Goal: Information Seeking & Learning: Learn about a topic

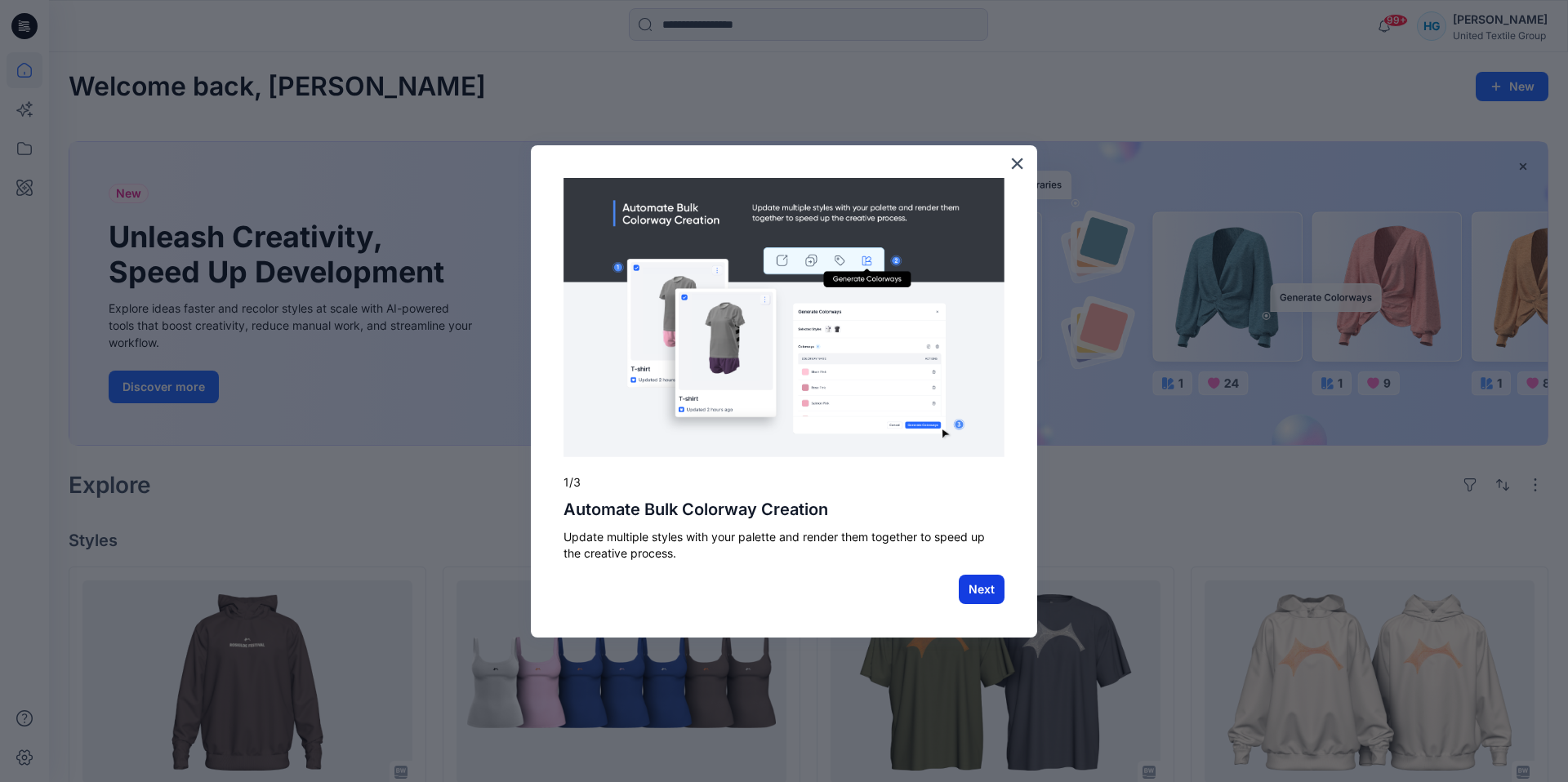
click at [959, 582] on button "Next" at bounding box center [981, 589] width 46 height 30
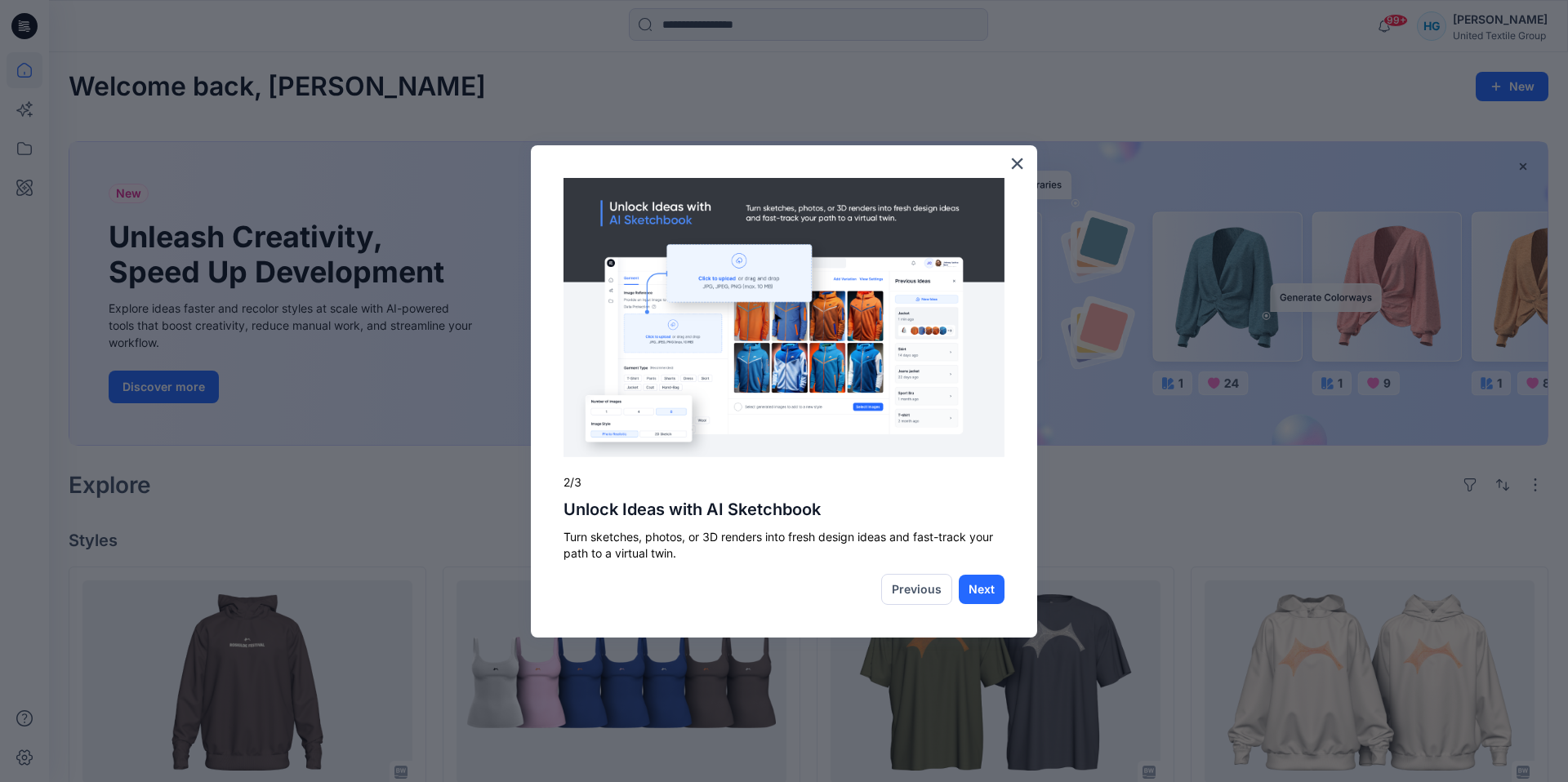
click at [1021, 161] on button "×" at bounding box center [1016, 163] width 15 height 26
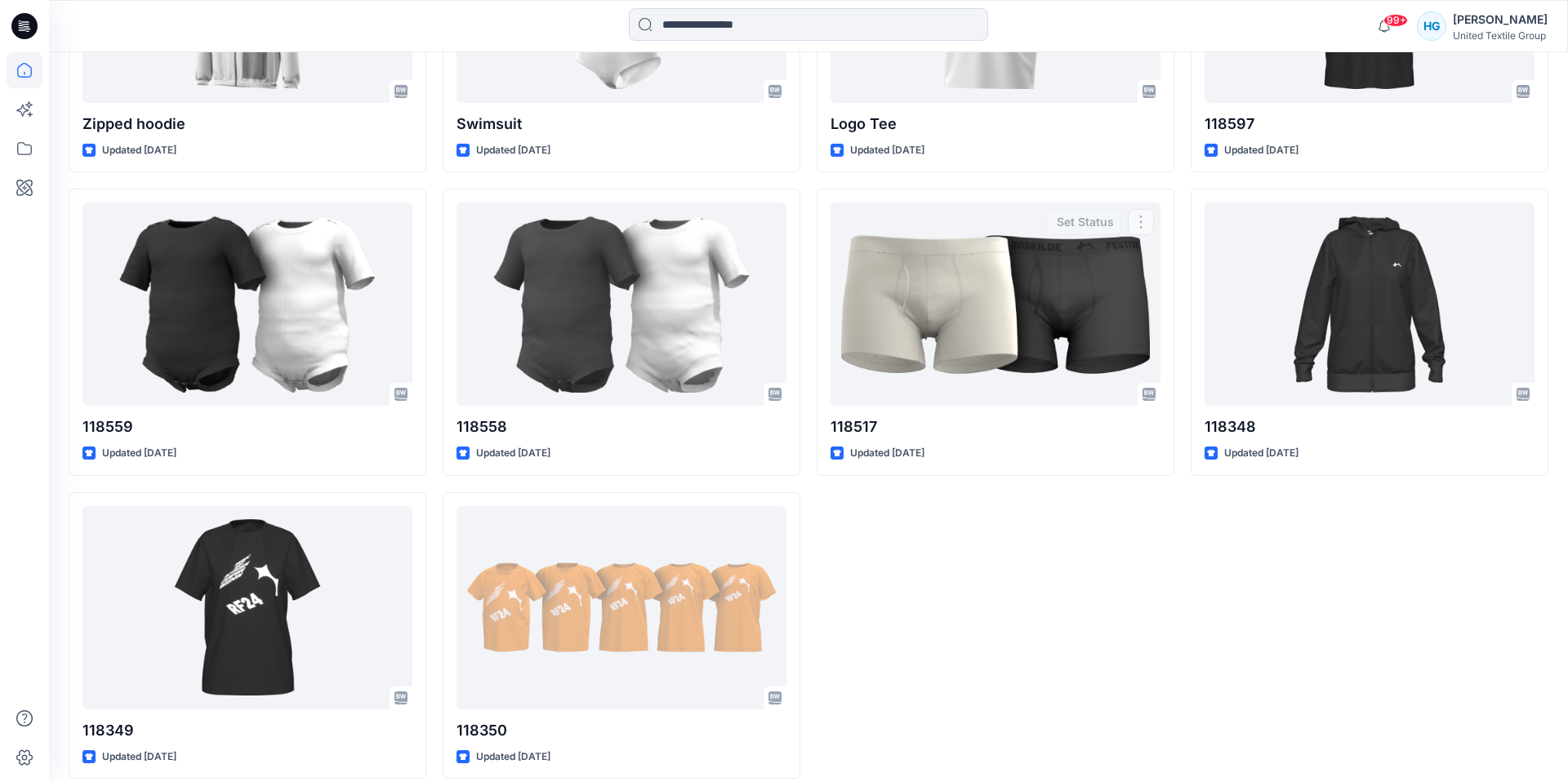
scroll to position [3123, 0]
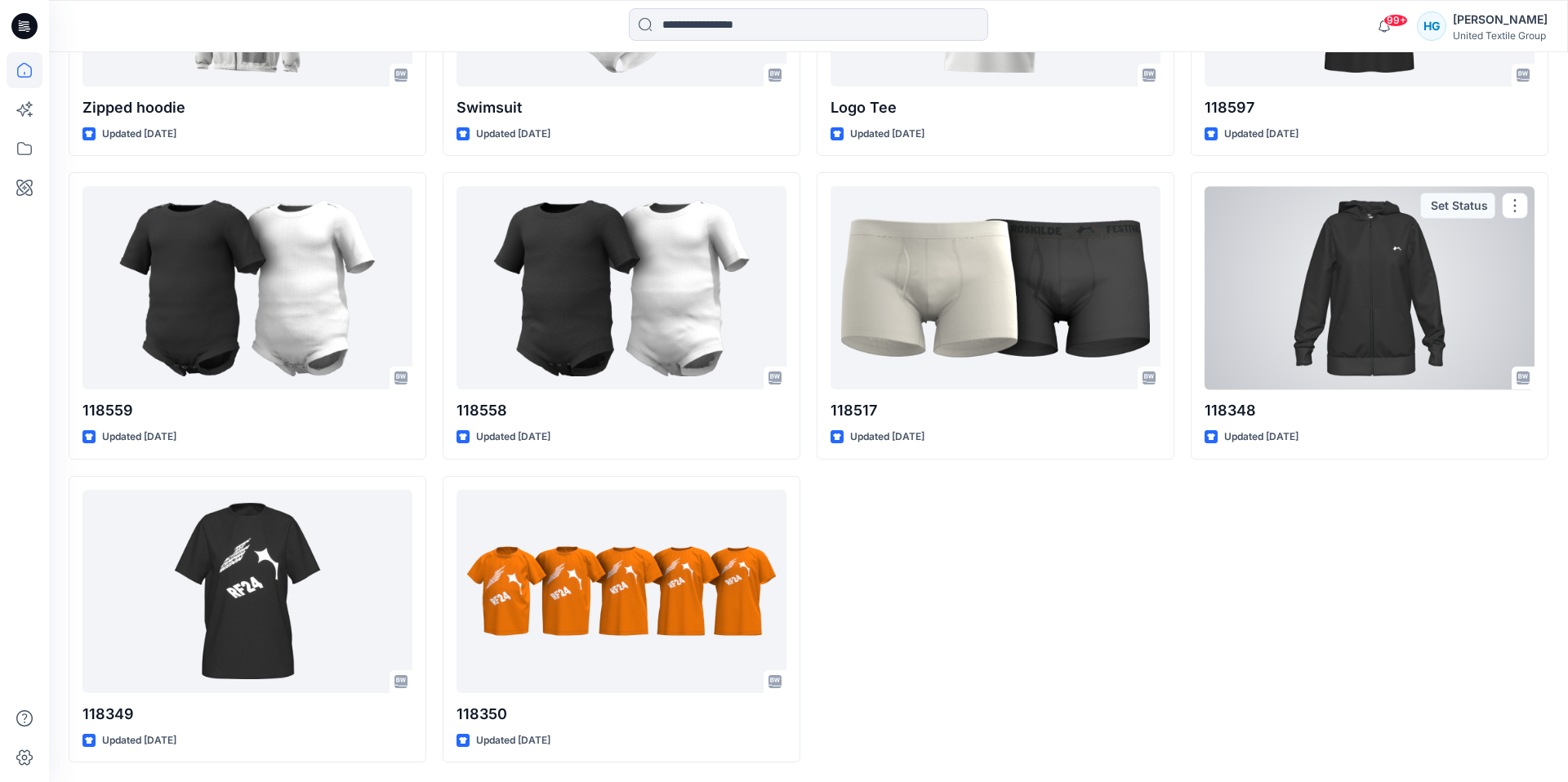
click at [1366, 296] on div at bounding box center [1370, 288] width 330 height 204
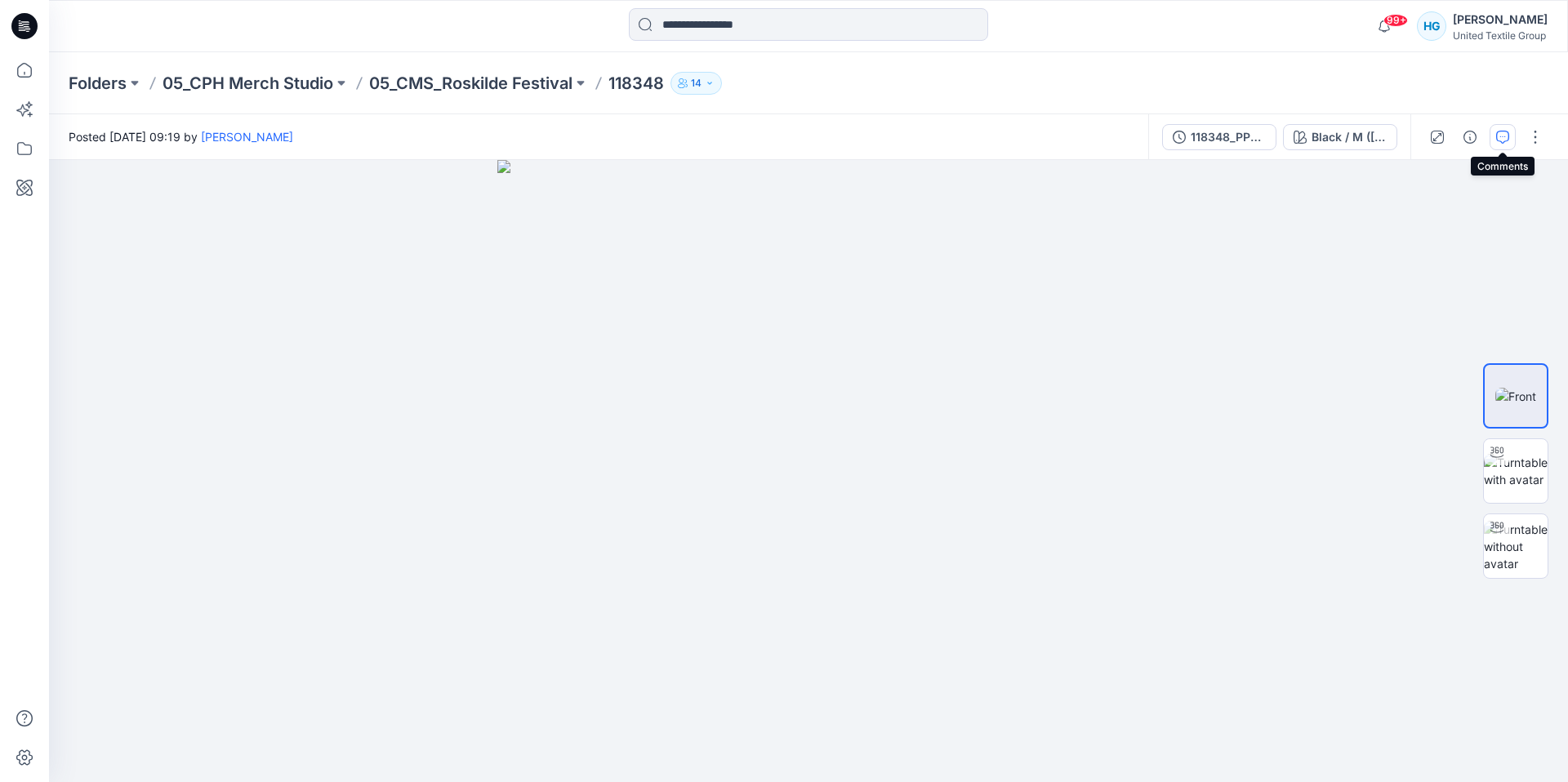
click at [1510, 143] on button "button" at bounding box center [1502, 137] width 26 height 26
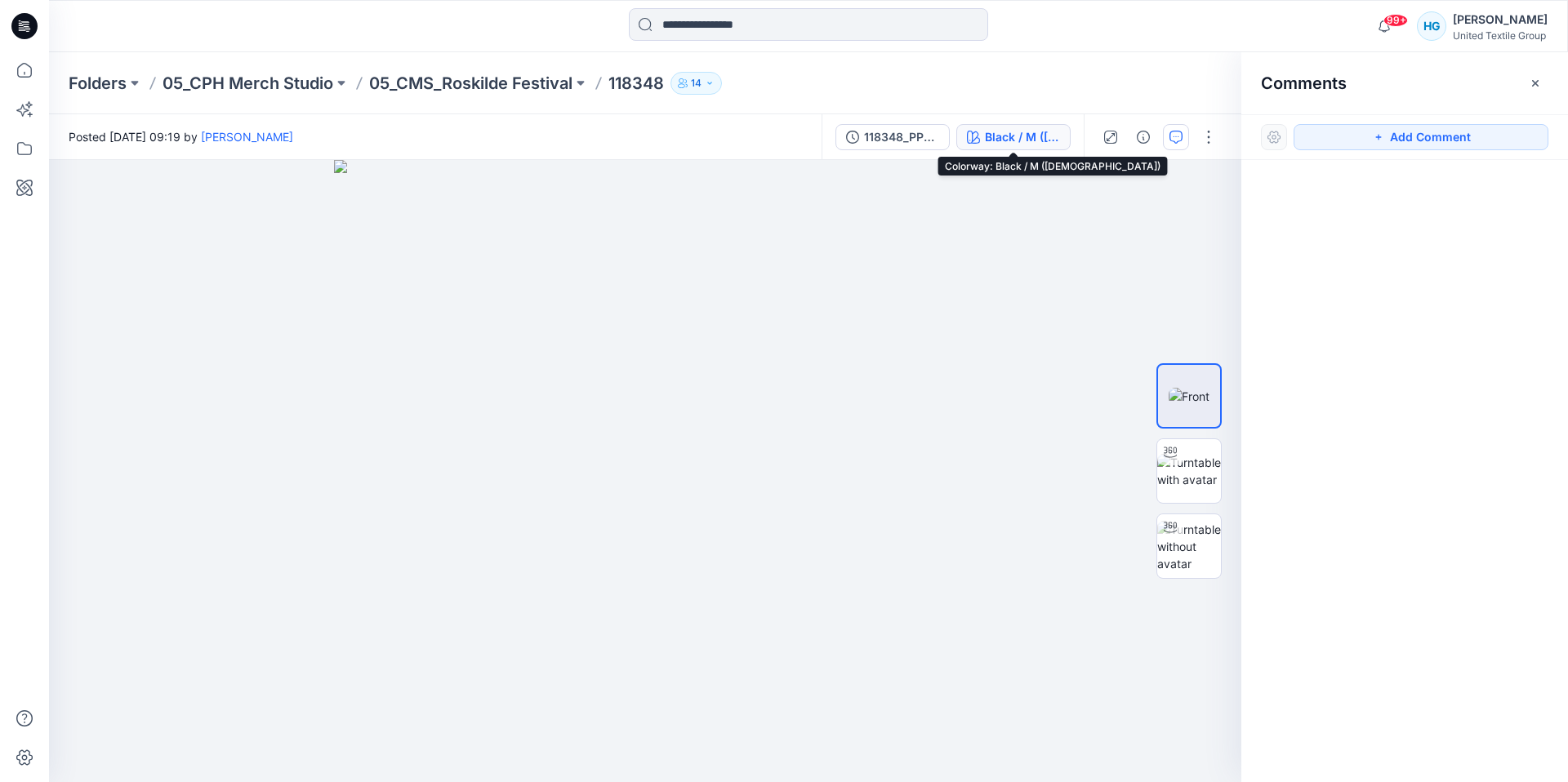
click at [1006, 141] on div "Black / M (Female)" at bounding box center [1022, 137] width 75 height 18
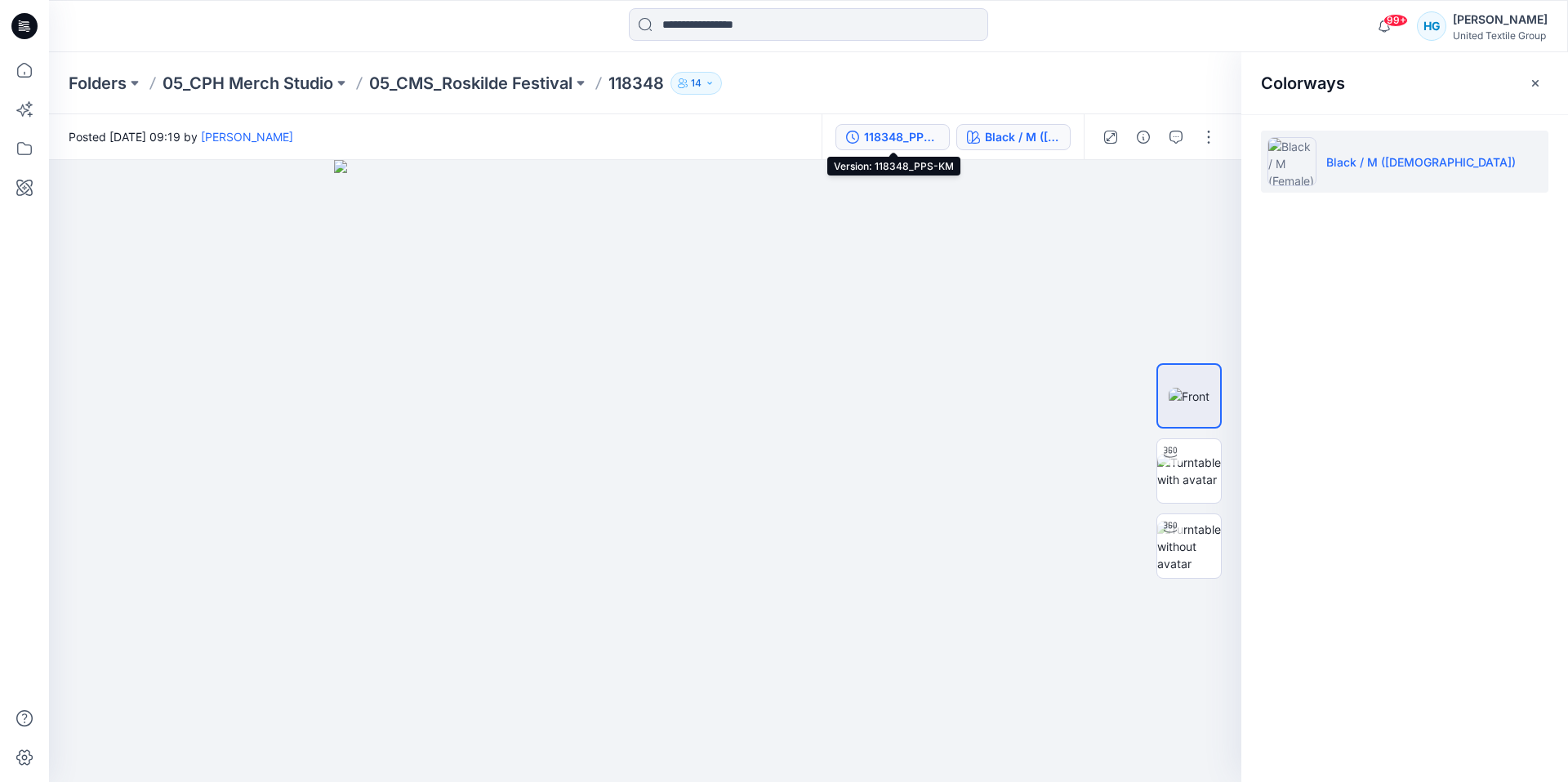
drag, startPoint x: 871, startPoint y: 136, endPoint x: 904, endPoint y: 141, distance: 33.4
click at [872, 136] on div "118348_PPS-KM" at bounding box center [901, 137] width 75 height 18
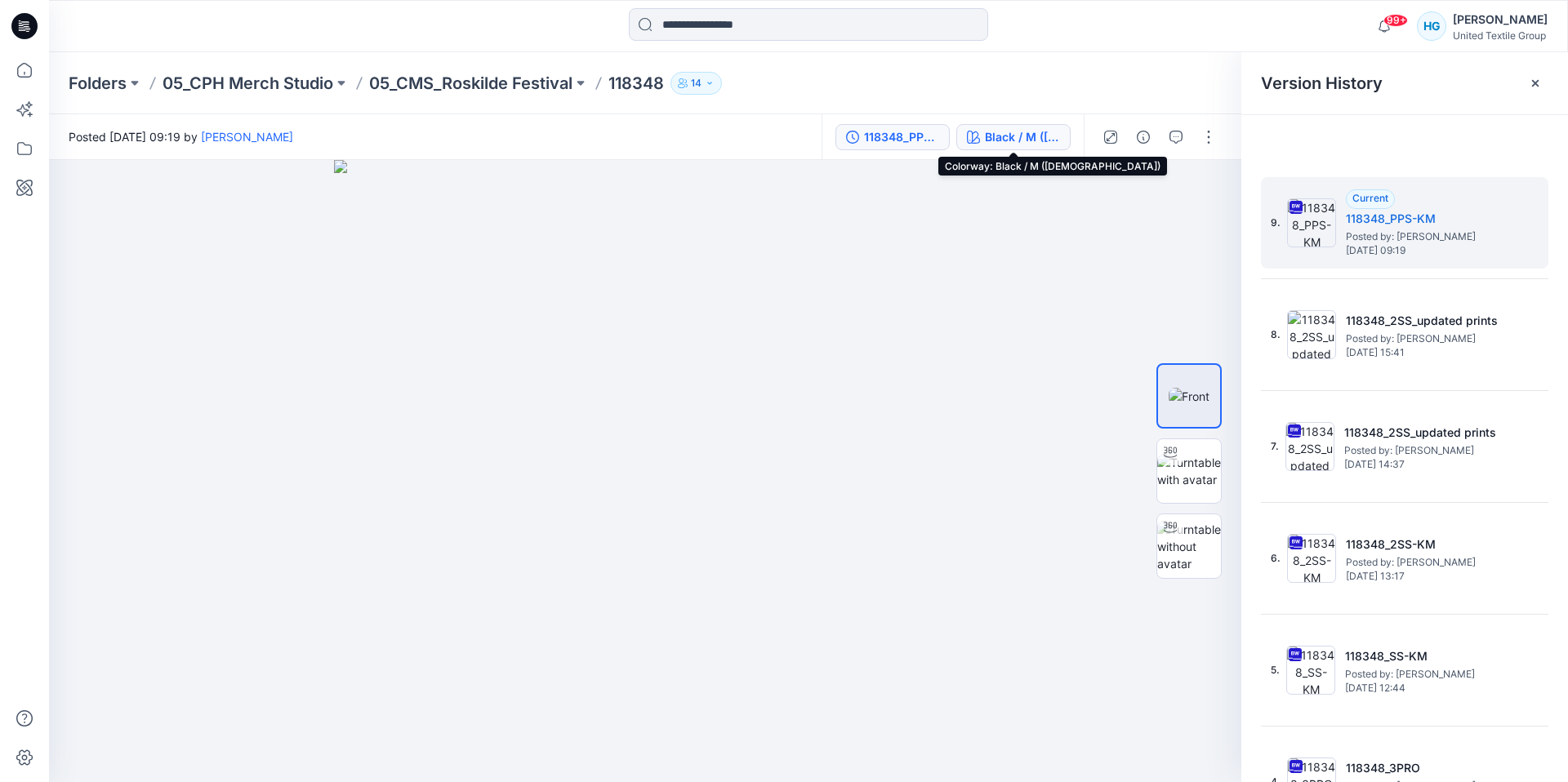
click at [996, 133] on div "Black / M (Female)" at bounding box center [1022, 137] width 75 height 18
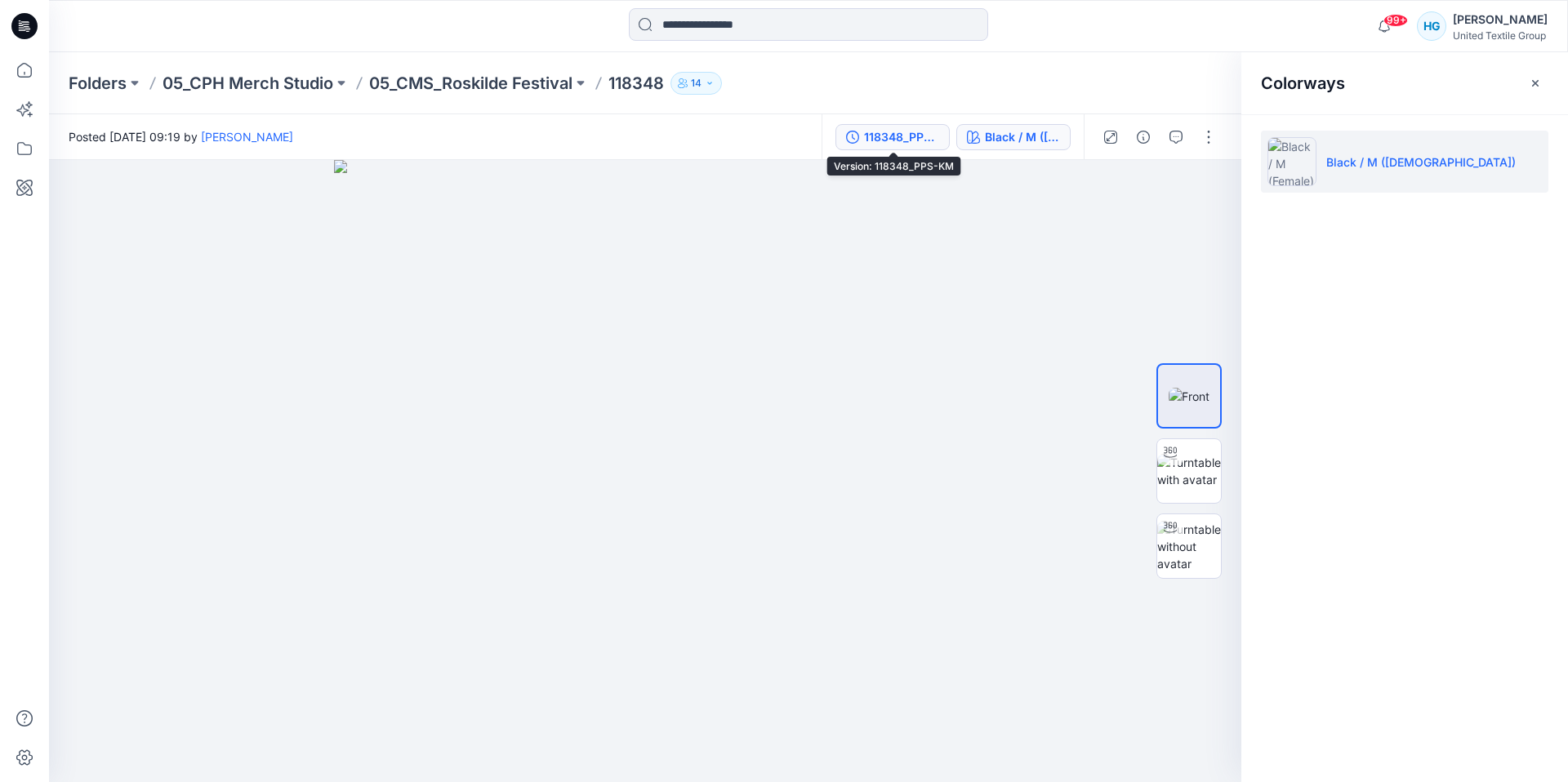
click at [899, 135] on div "118348_PPS-KM" at bounding box center [901, 137] width 75 height 18
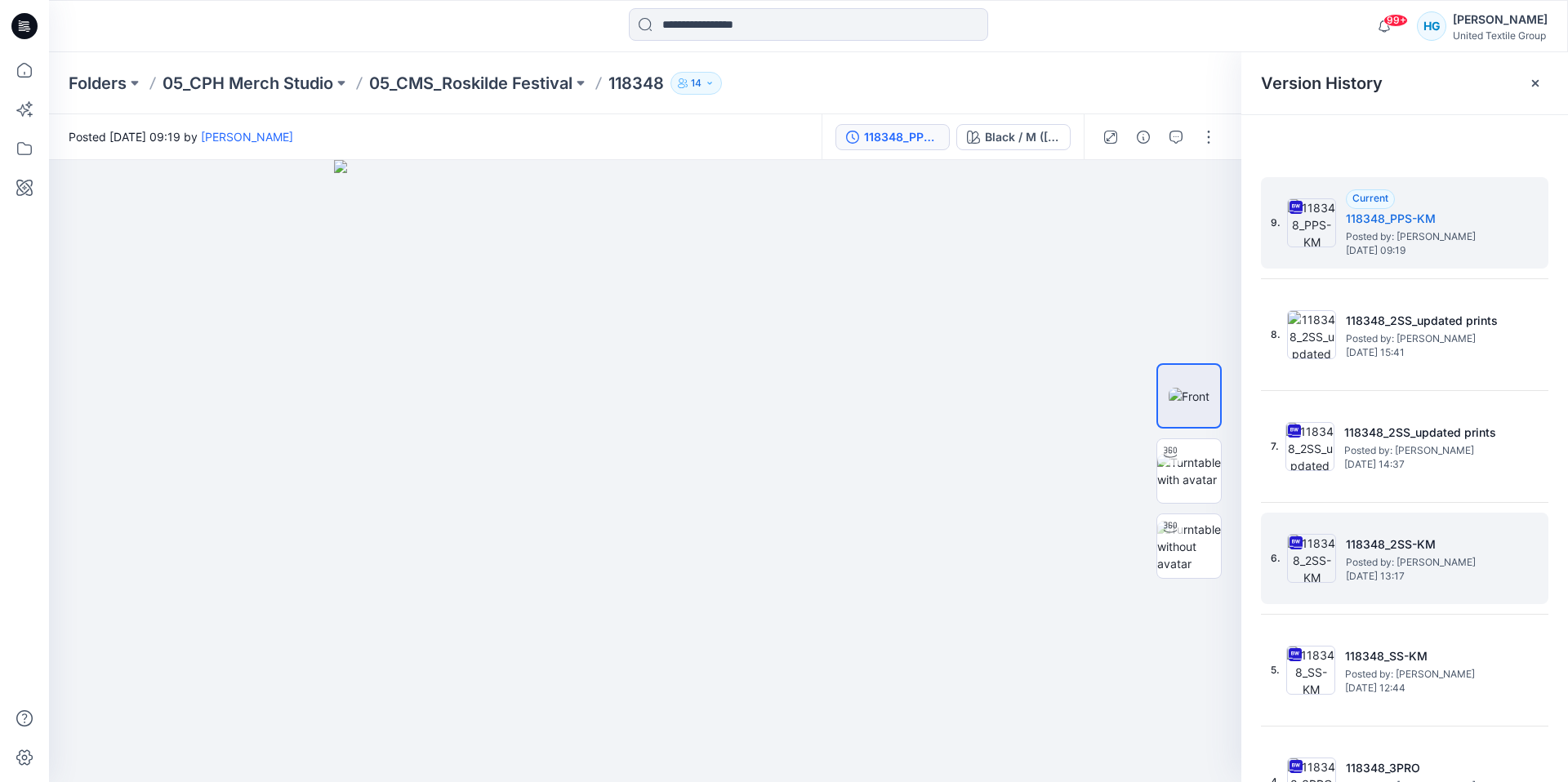
scroll to position [377, 0]
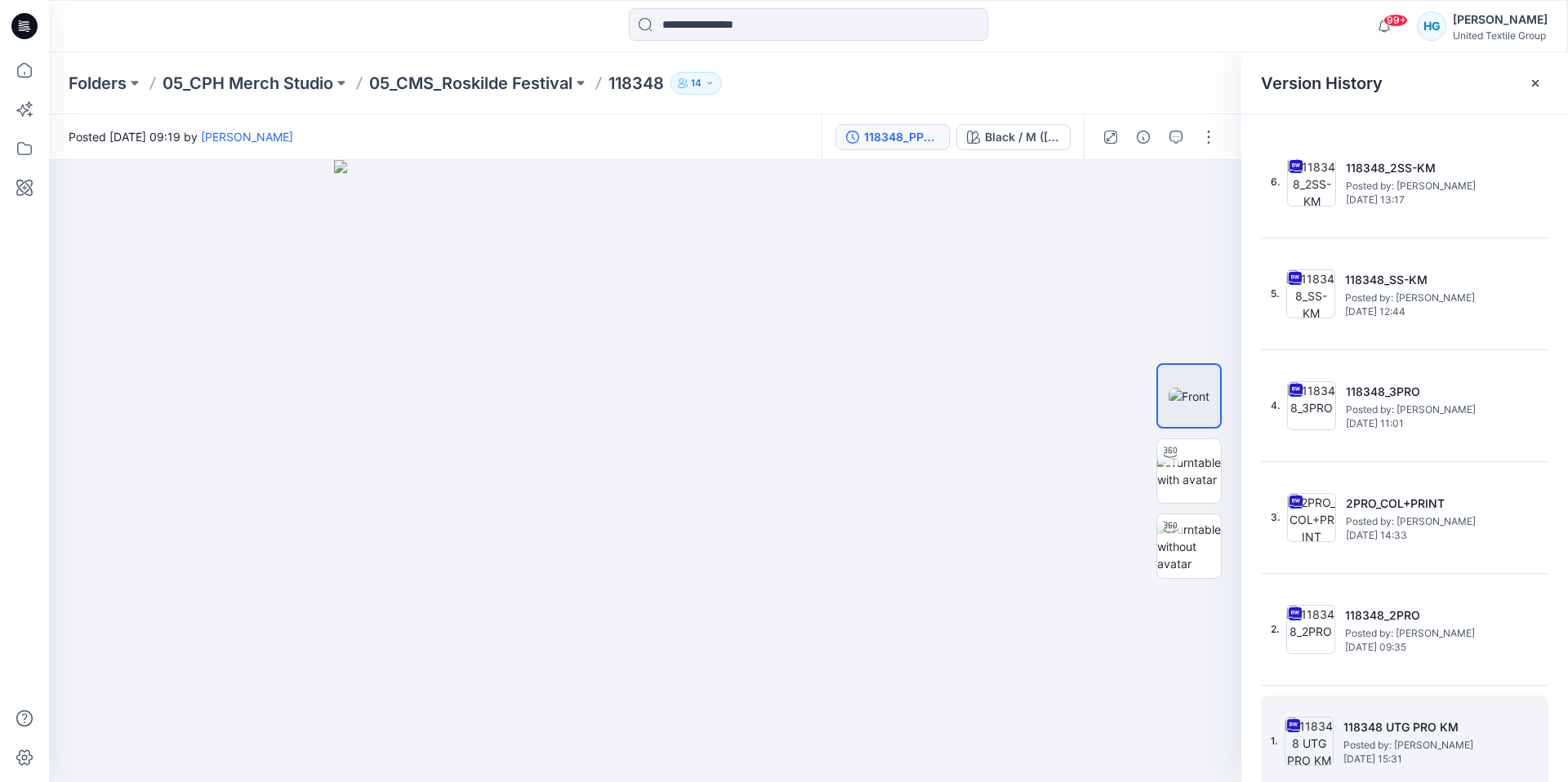
click at [1413, 763] on span "[DATE] 15:31" at bounding box center [1425, 759] width 163 height 12
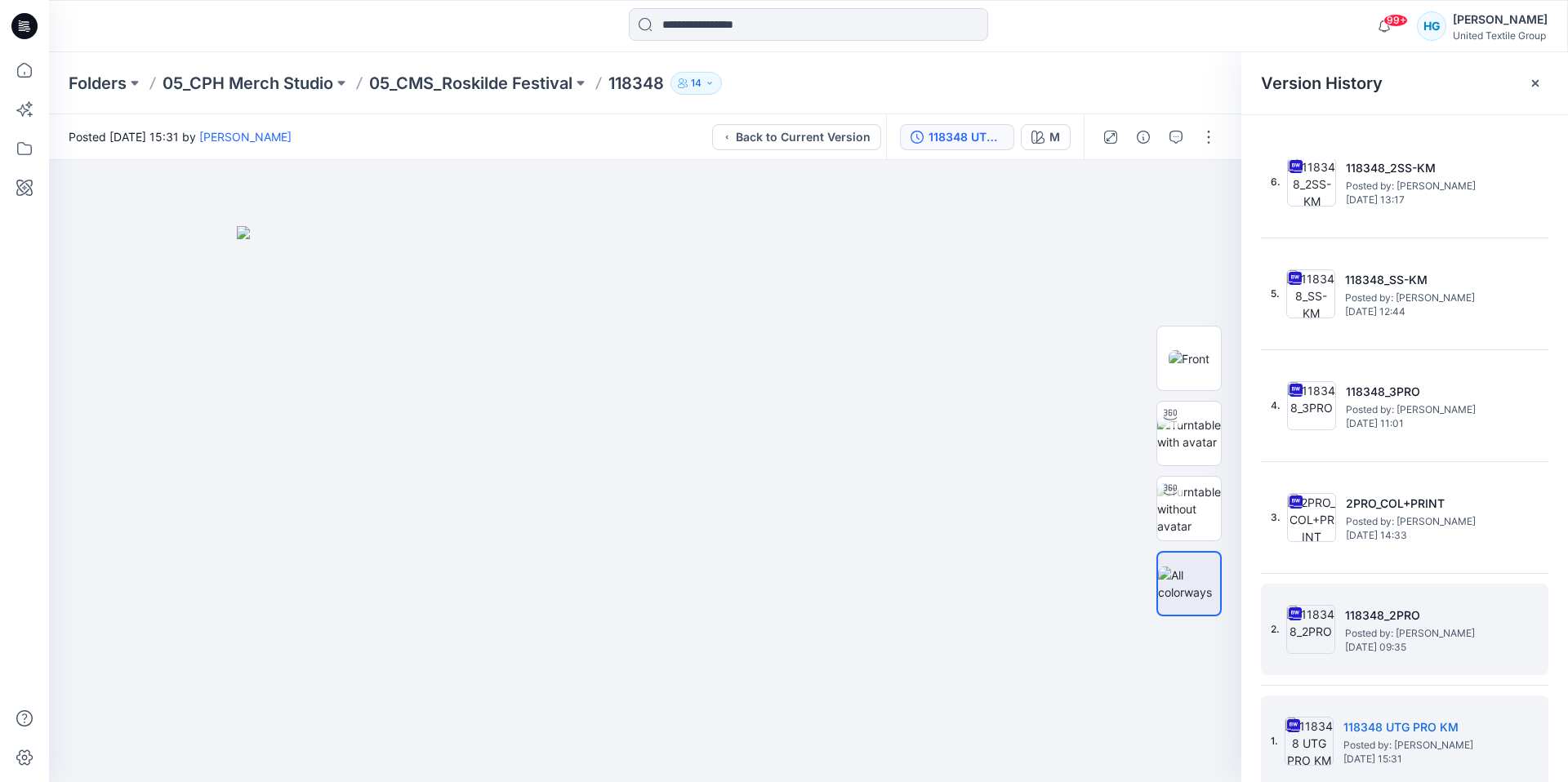
drag, startPoint x: 1409, startPoint y: 636, endPoint x: 1414, endPoint y: 628, distance: 9.4
click at [1413, 630] on span "Posted by: [PERSON_NAME]" at bounding box center [1427, 633] width 163 height 16
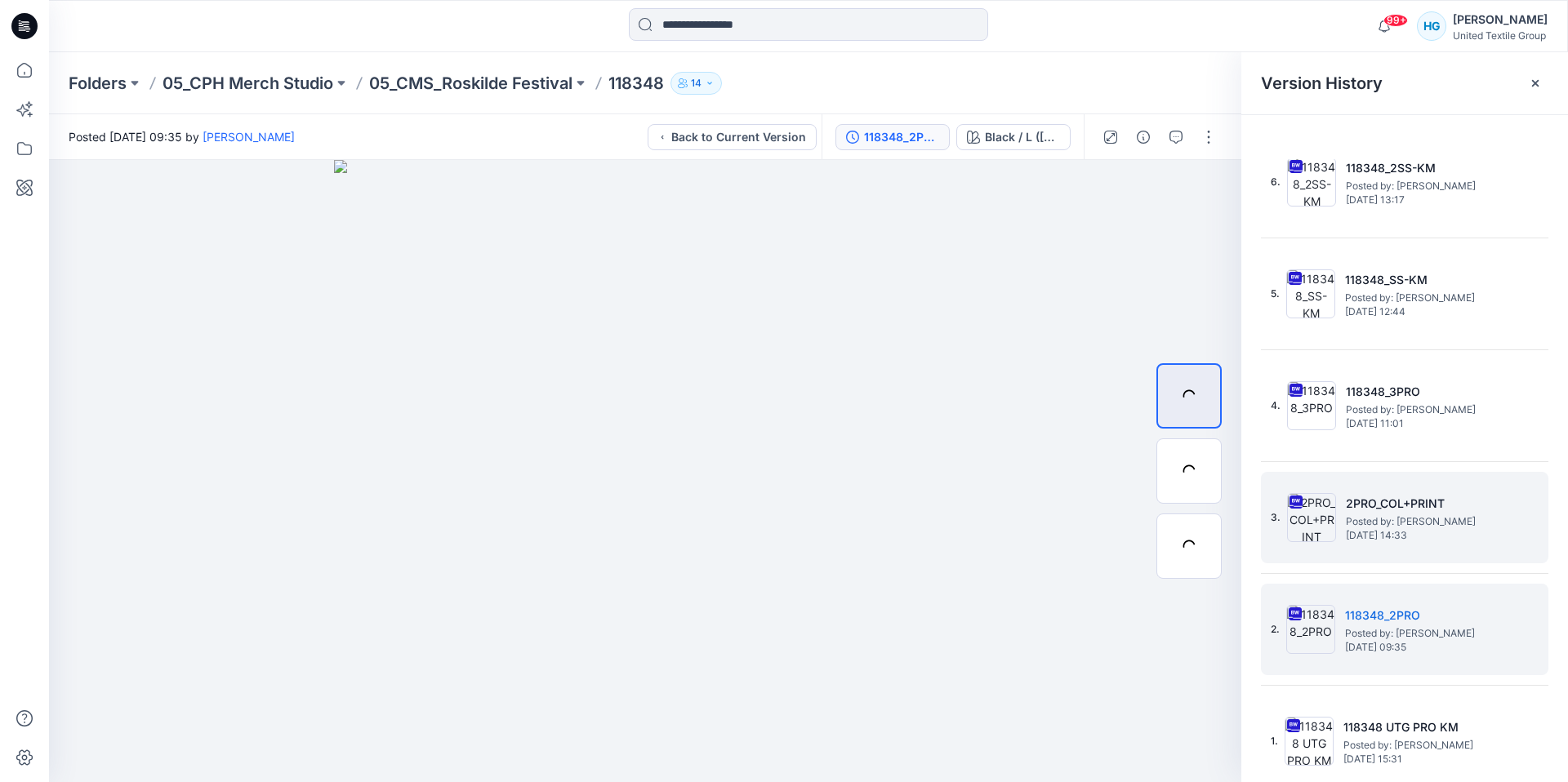
click at [1442, 541] on div "3. 2PRO_COL+PRINT Posted by: Lise Stougaard Tuesday, November 28, 2023 14:33" at bounding box center [1393, 517] width 245 height 78
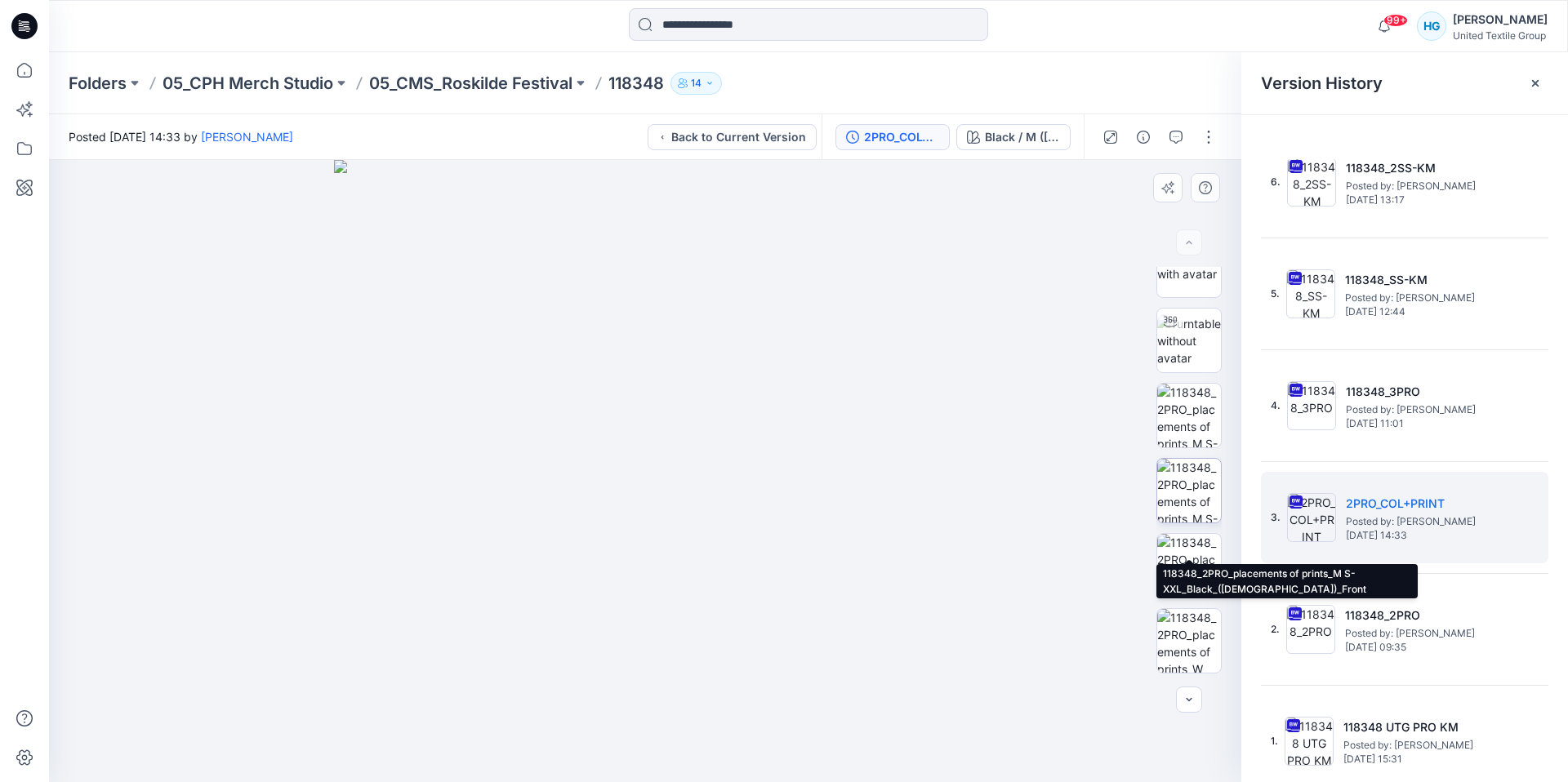
scroll to position [183, 0]
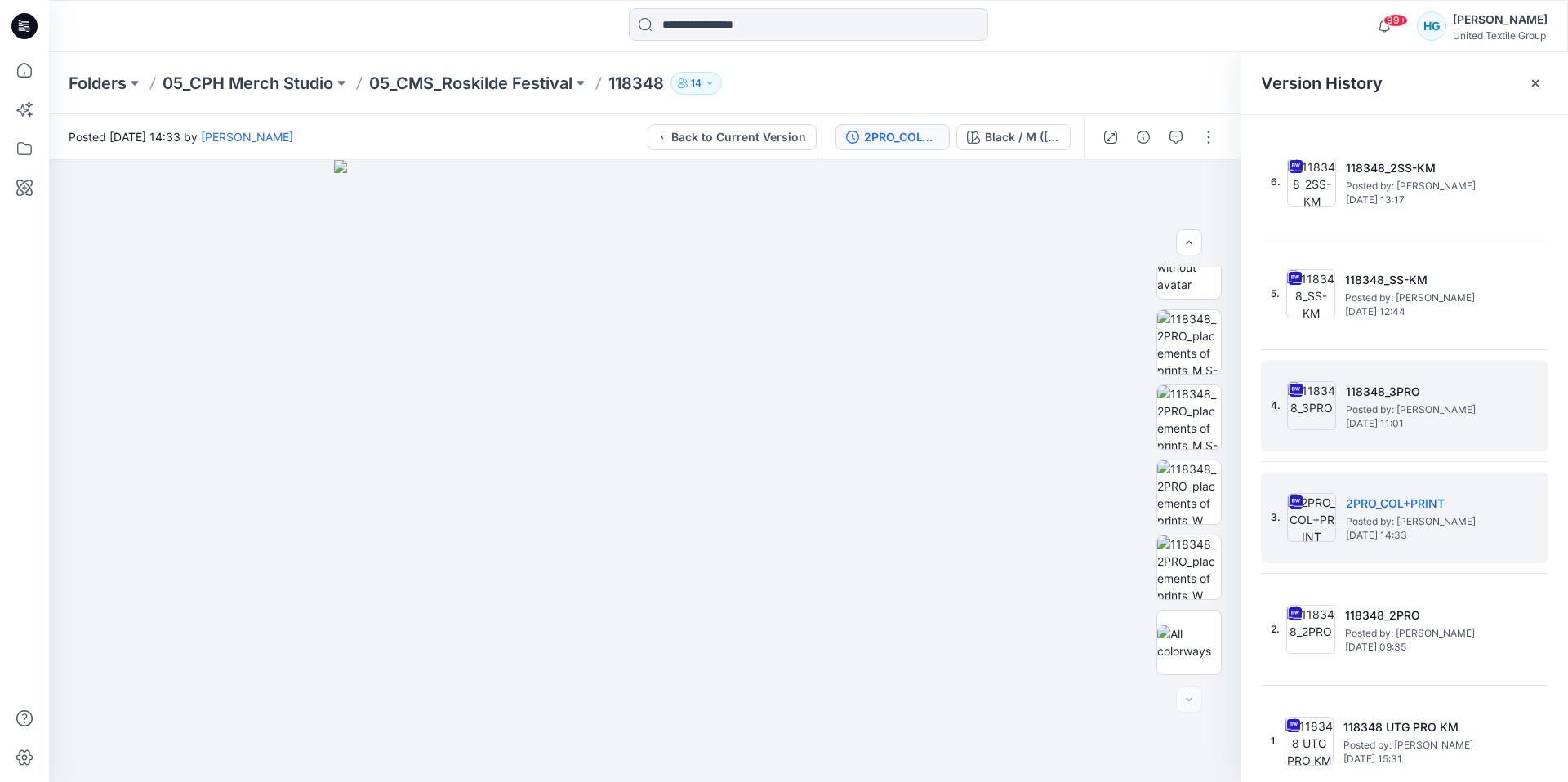
click at [1408, 422] on span "[DATE] 11:01" at bounding box center [1427, 423] width 163 height 12
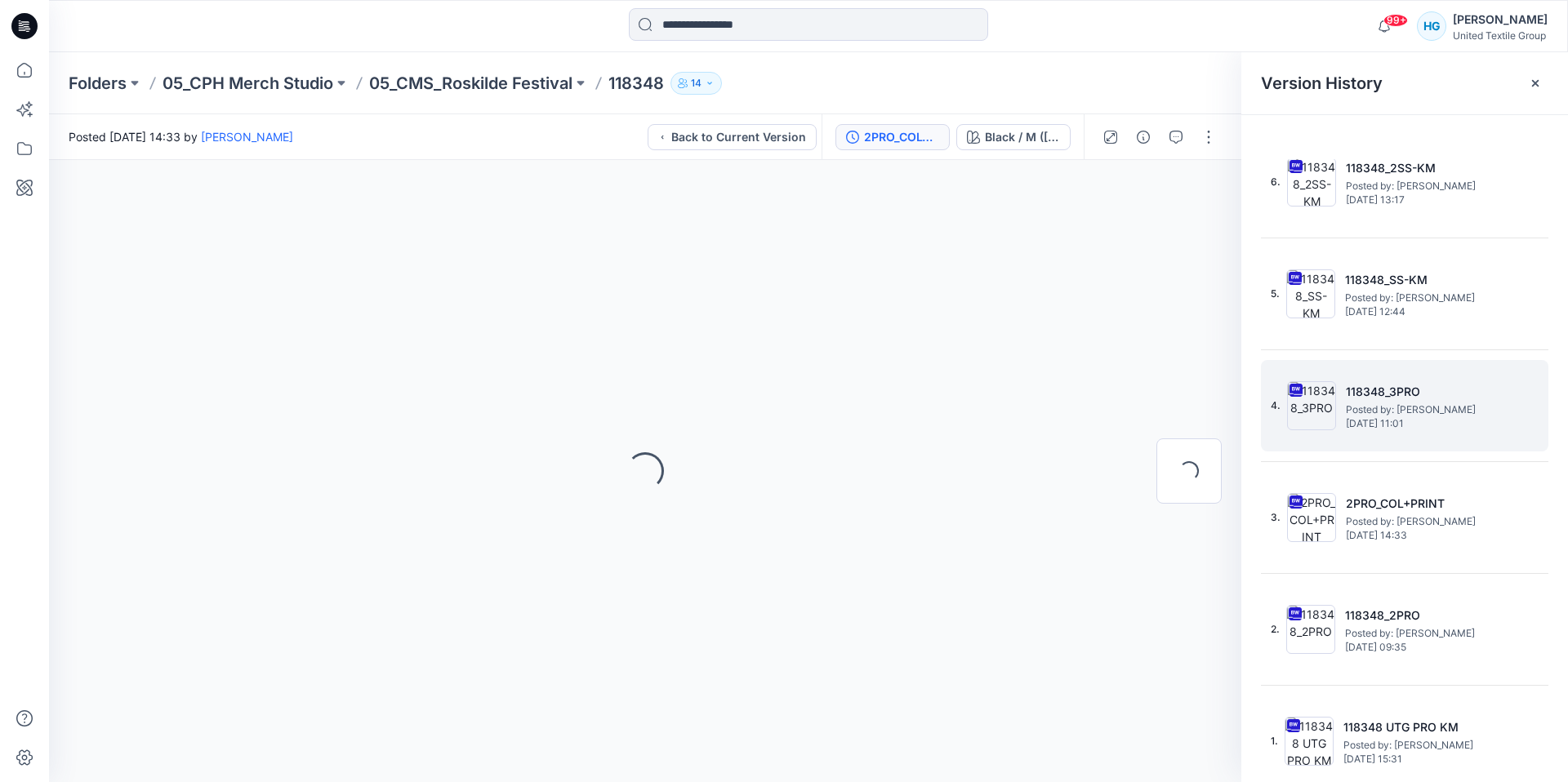
scroll to position [0, 0]
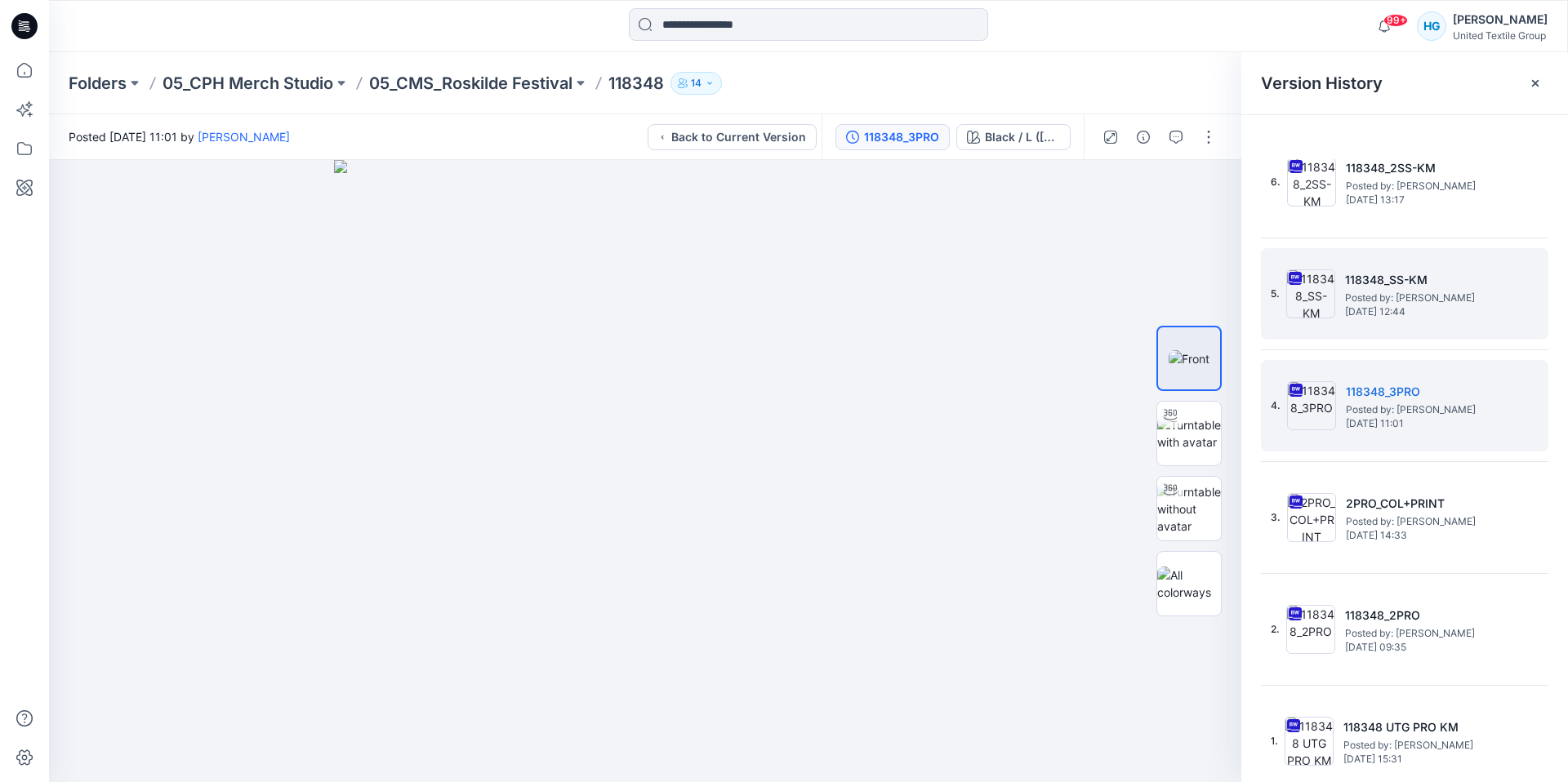
click at [1374, 282] on h5 "118348_SS-KM" at bounding box center [1427, 280] width 163 height 20
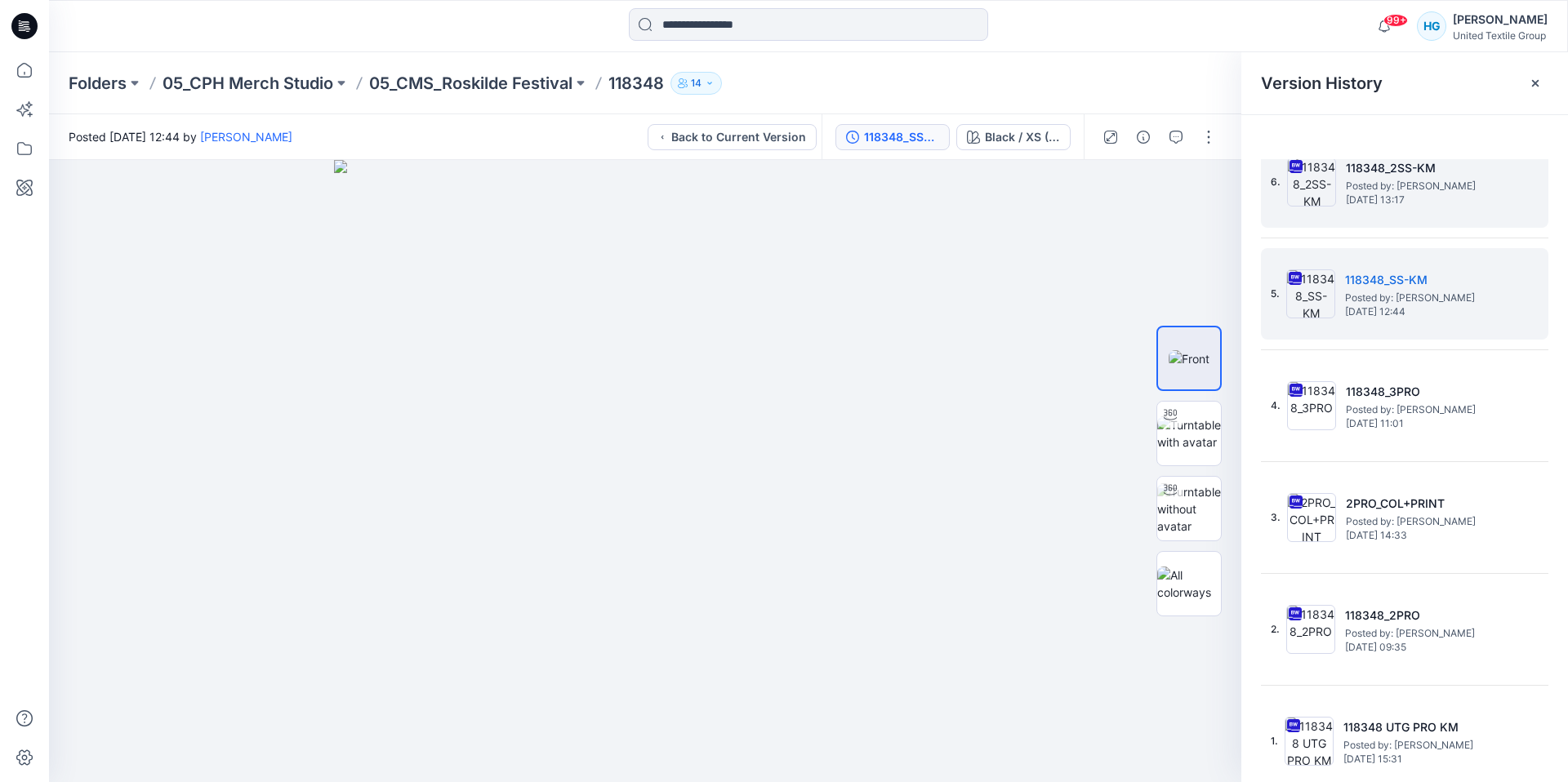
click at [1395, 203] on span "[DATE] 13:17" at bounding box center [1427, 200] width 163 height 12
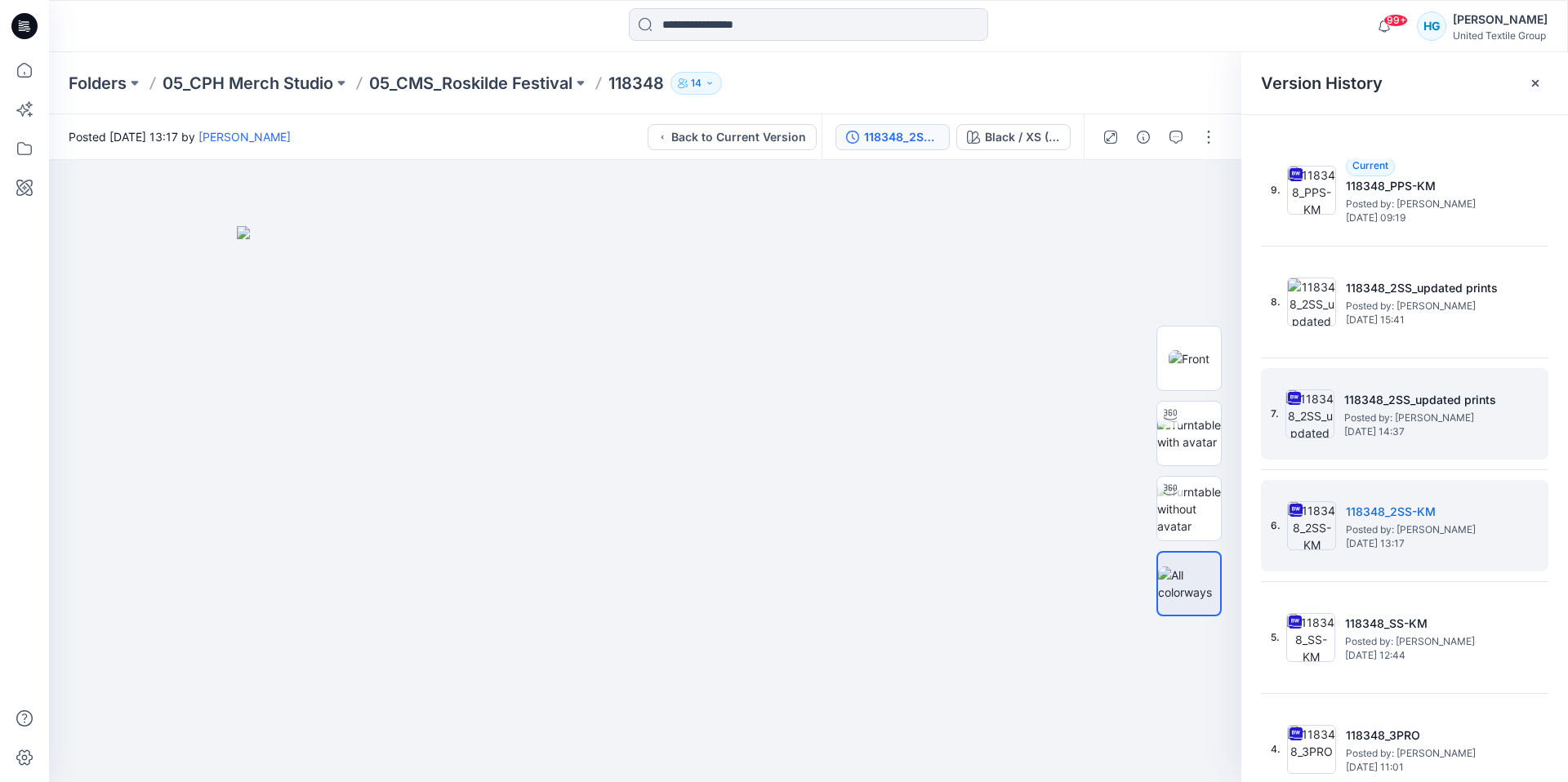
scroll to position [32, 0]
click at [1450, 434] on span "[DATE] 14:37" at bounding box center [1426, 432] width 163 height 12
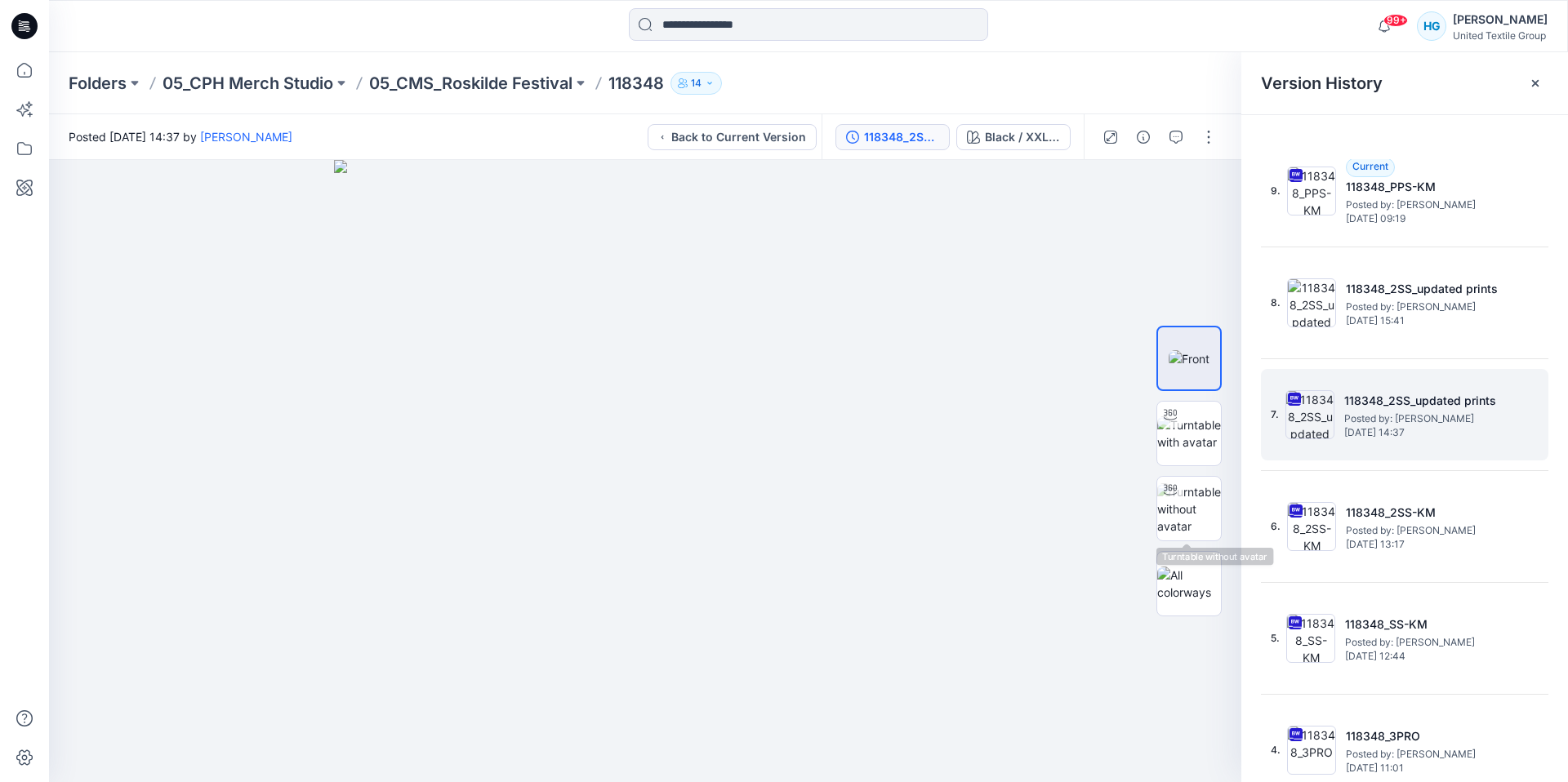
click at [1297, 370] on div "7. 118348_2SS_updated prints Posted by: Lise Stougaard Tuesday, December 19, 20…" at bounding box center [1404, 415] width 287 height 92
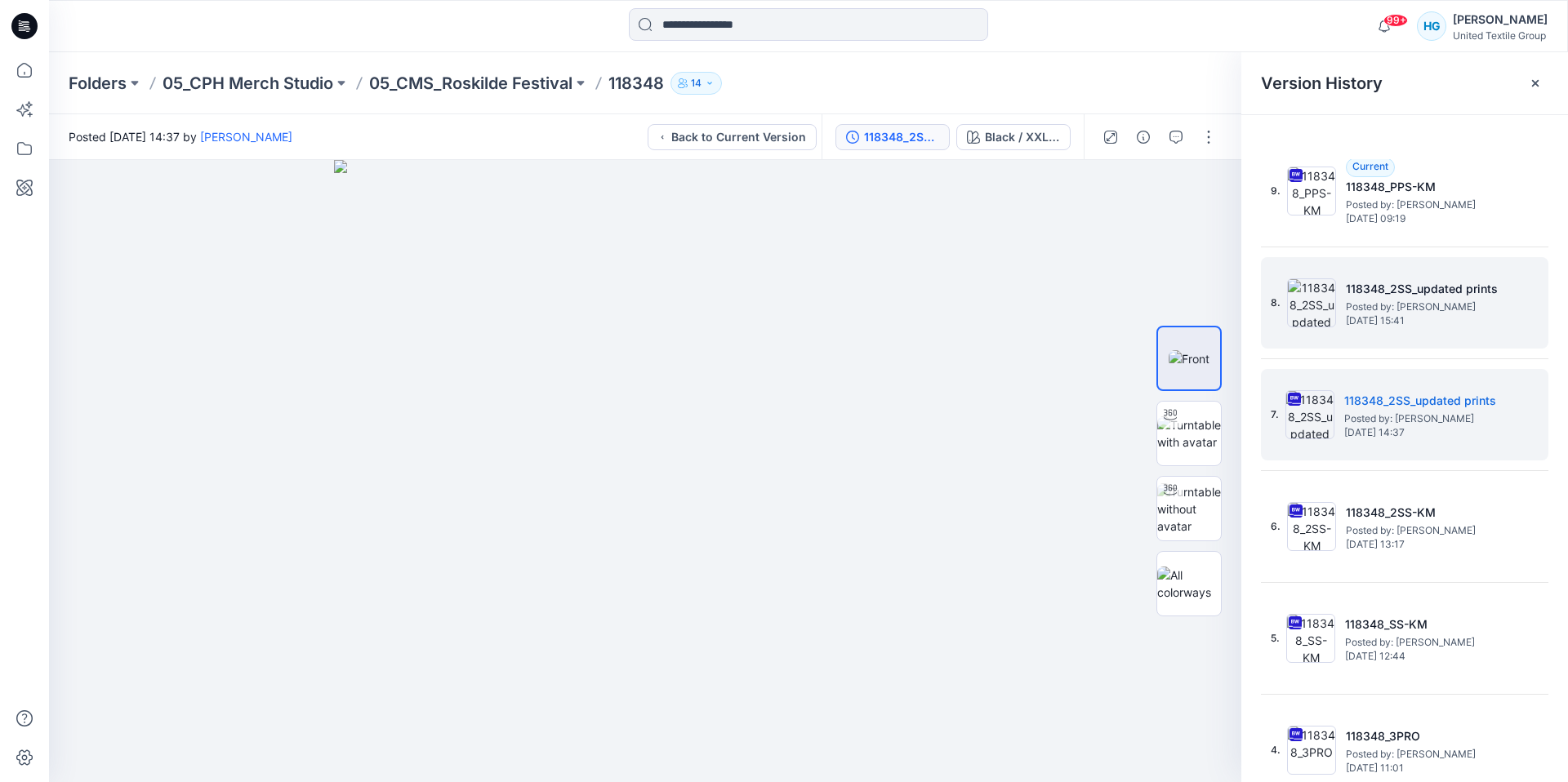
click at [1385, 321] on span "[DATE] 15:41" at bounding box center [1427, 321] width 163 height 12
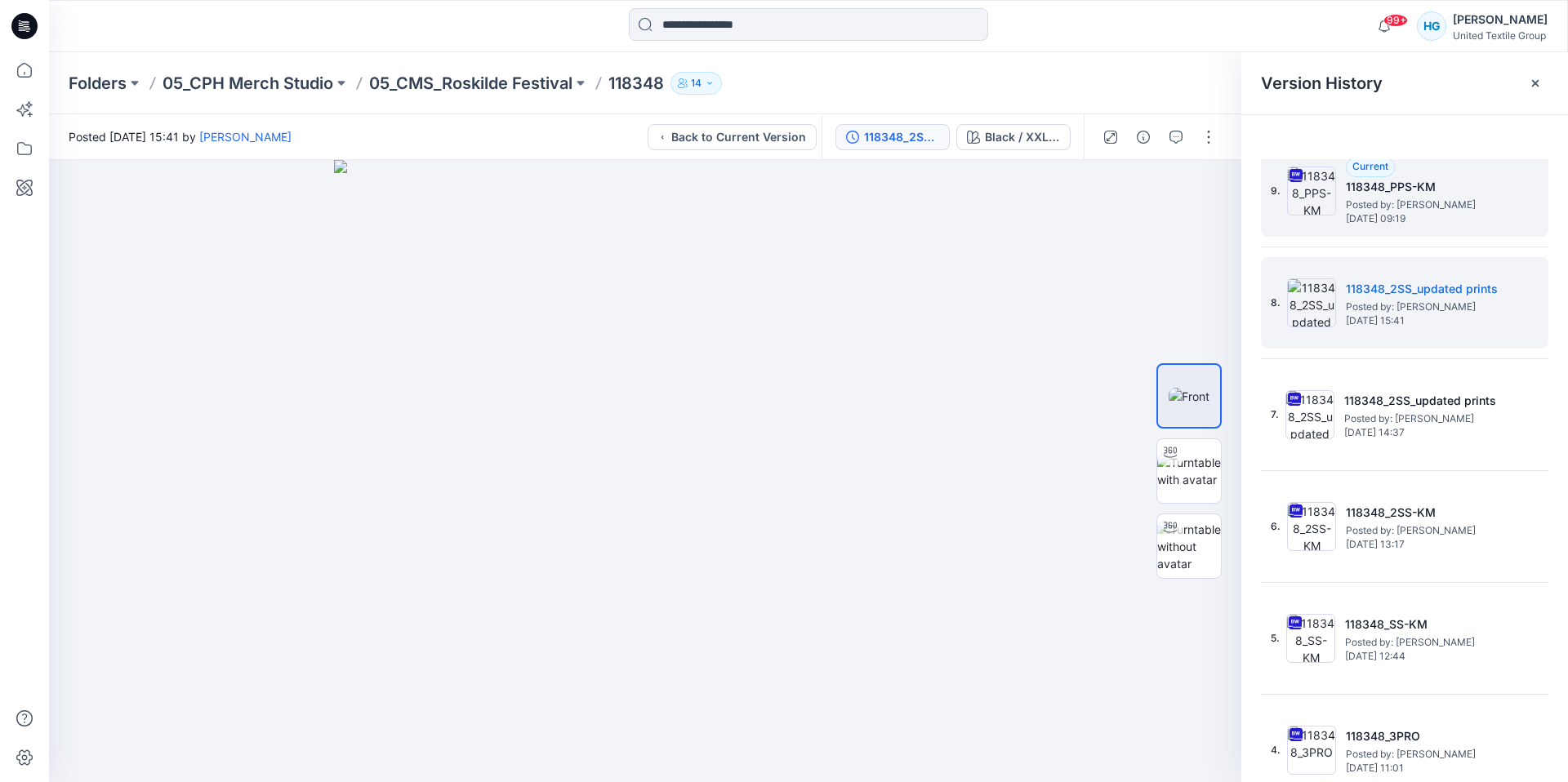
click at [1425, 224] on div "9. Current 118348_PPS-KM Posted by: Kristina Mekseniene Thursday, January 04, 2…" at bounding box center [1393, 191] width 245 height 78
